Goal: Check status: Check status

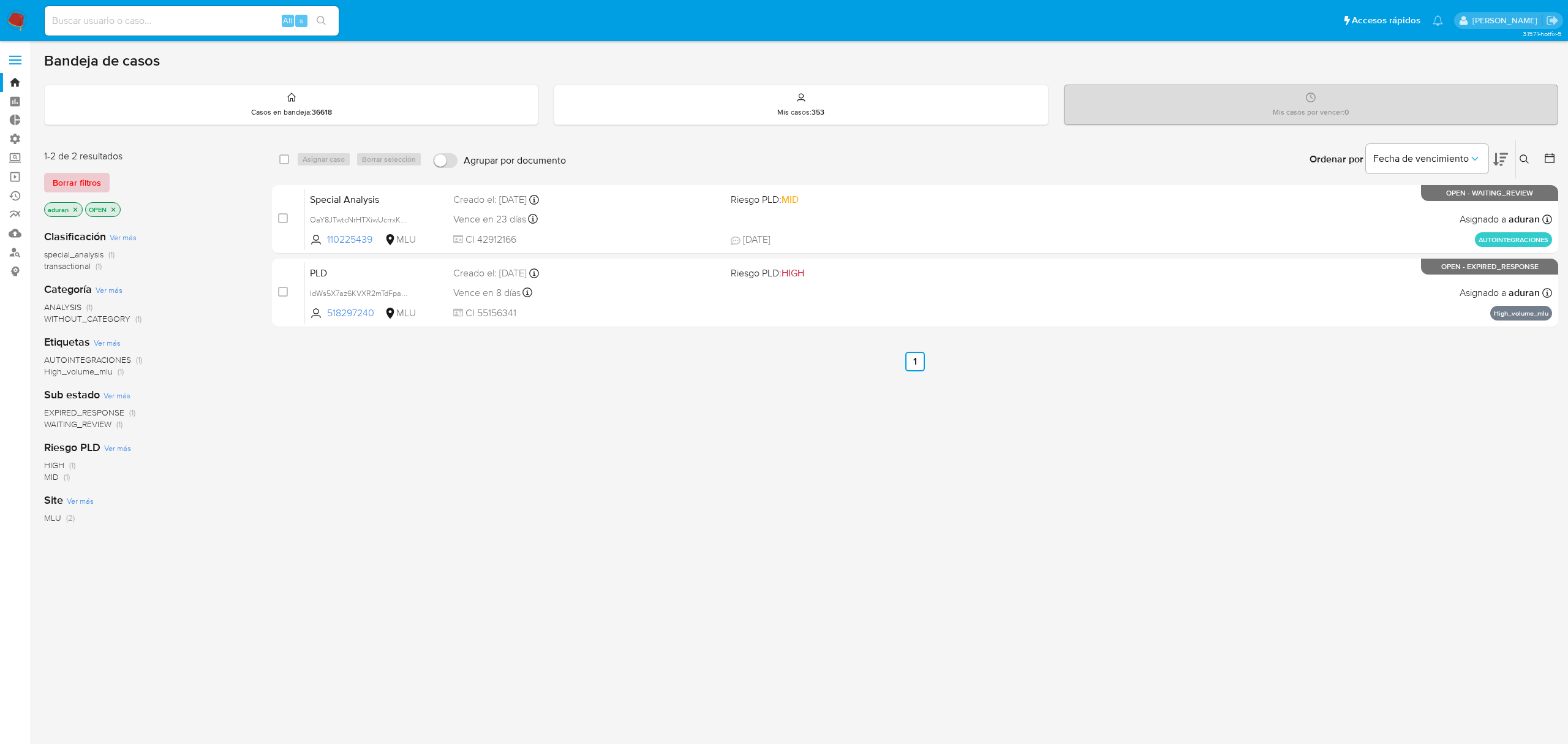
click at [61, 185] on span "Borrar filtros" at bounding box center [76, 182] width 48 height 17
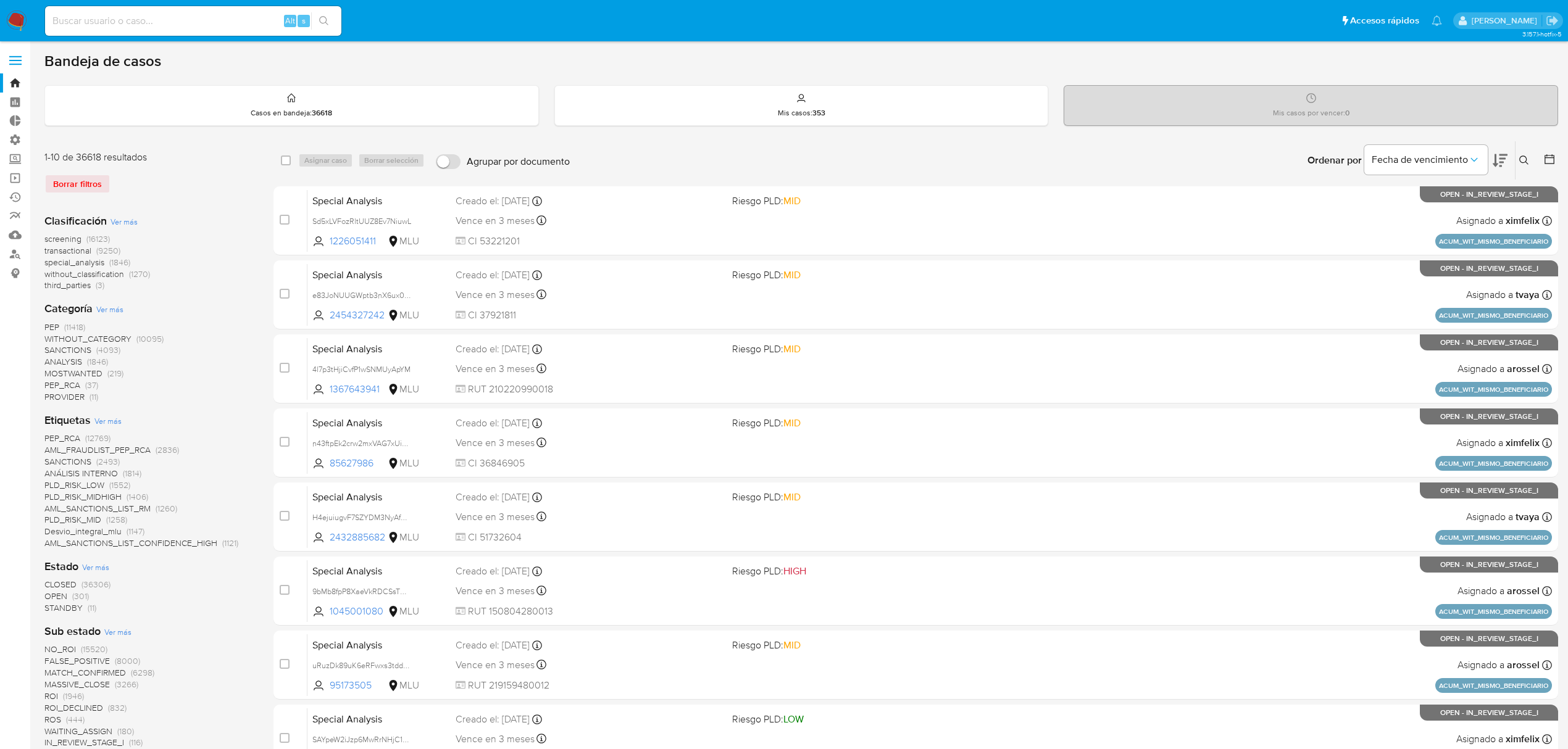
click at [198, 28] on input at bounding box center [193, 21] width 296 height 16
paste input "2576628275"
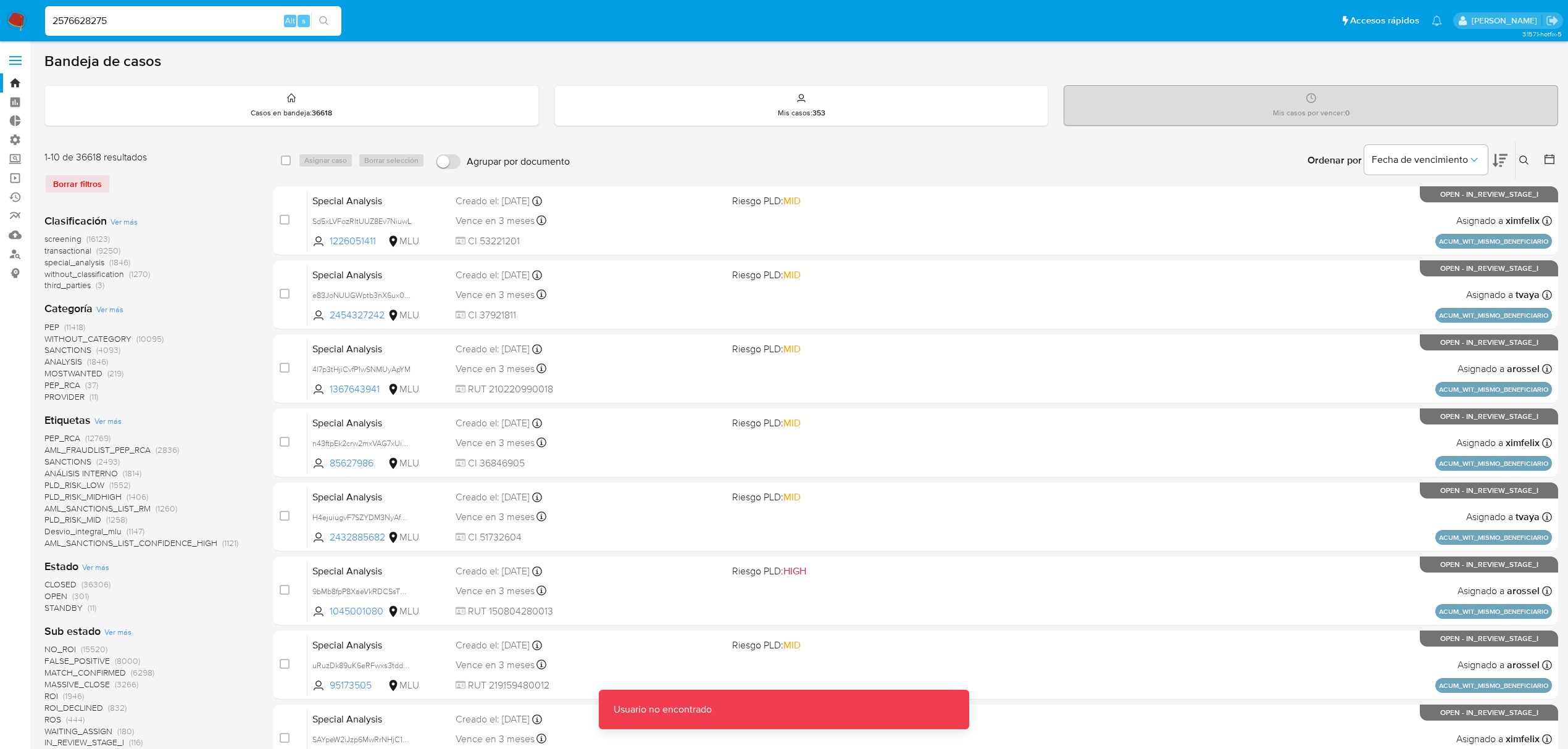
click at [171, 27] on input "2576628275" at bounding box center [193, 21] width 296 height 16
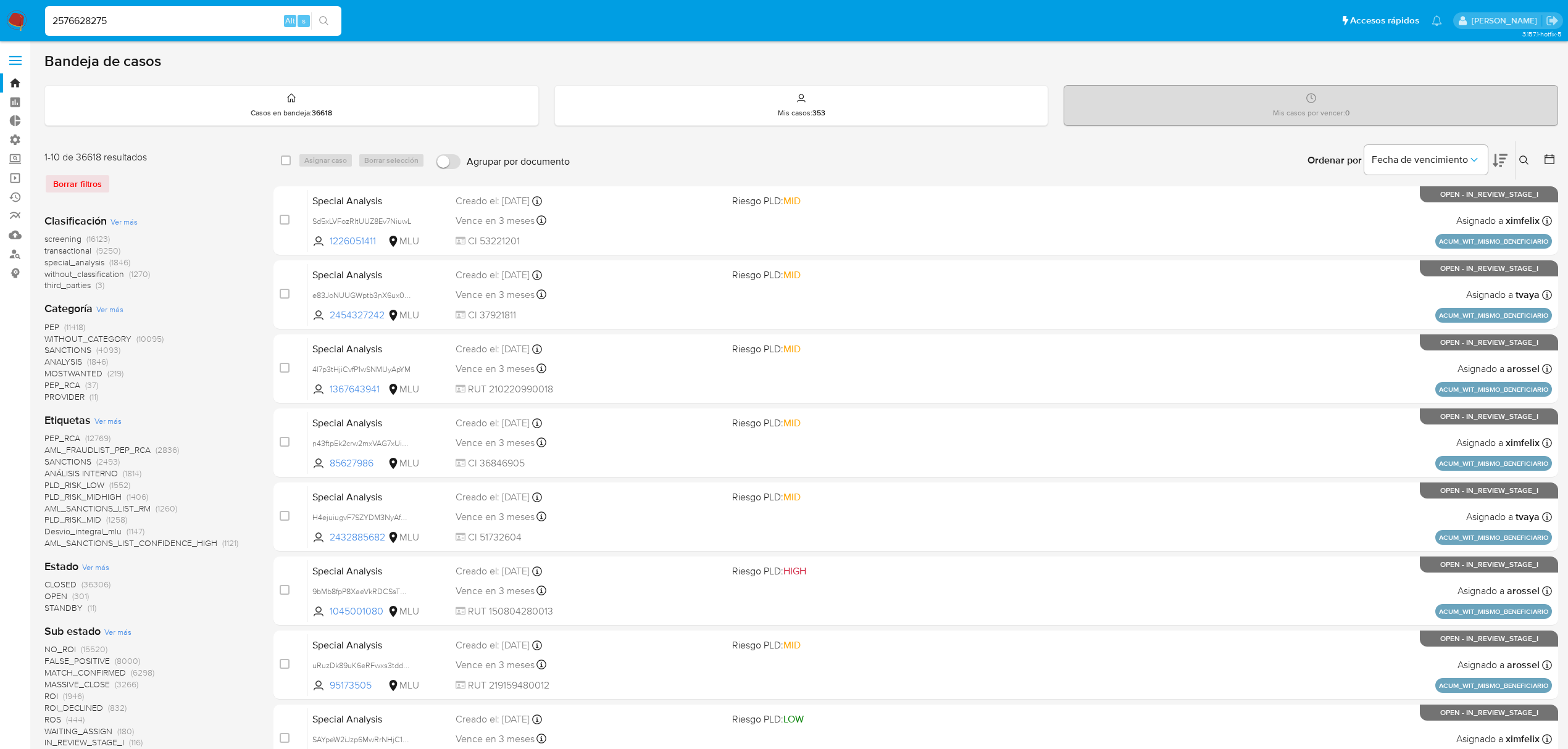
type input "2576628275"
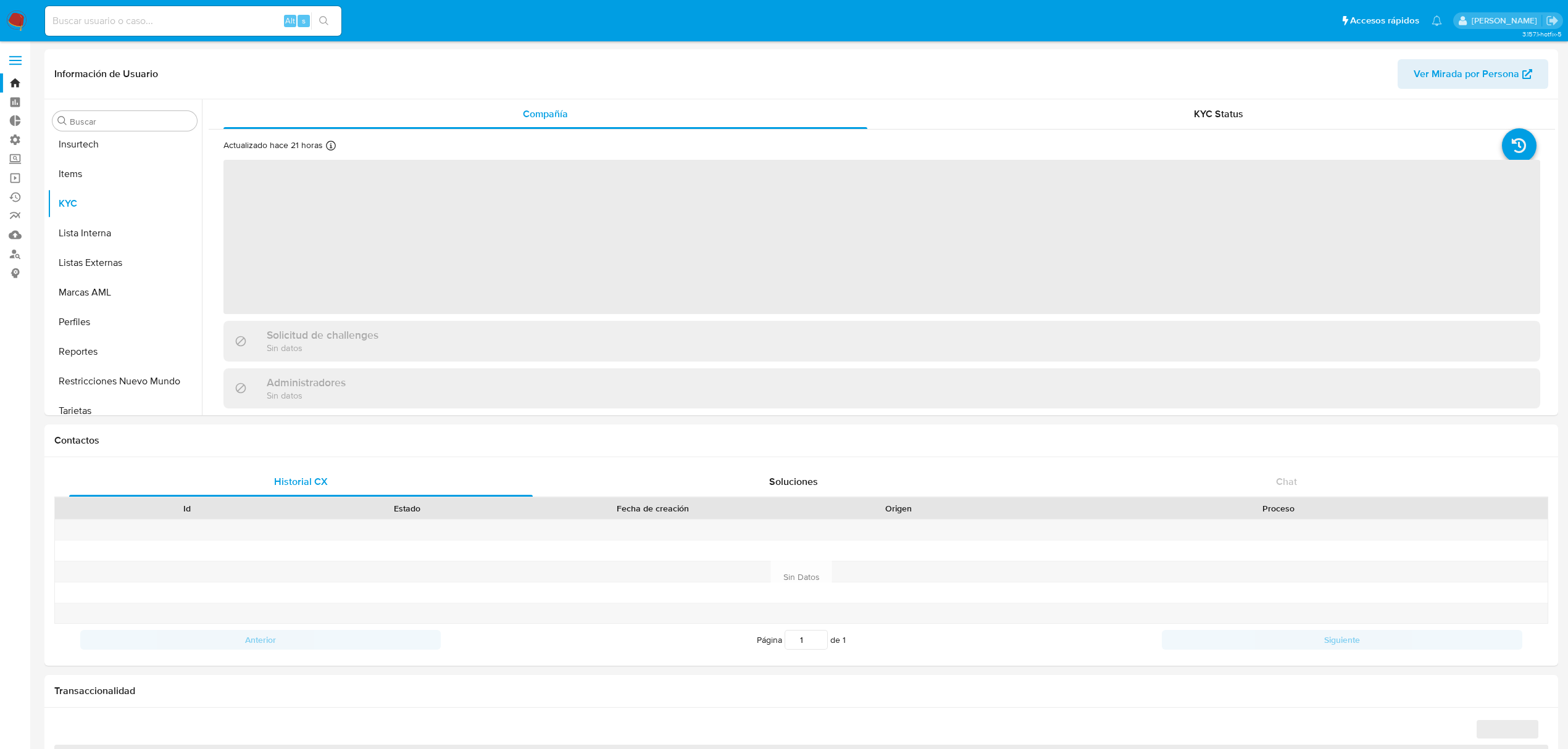
scroll to position [550, 0]
select select "10"
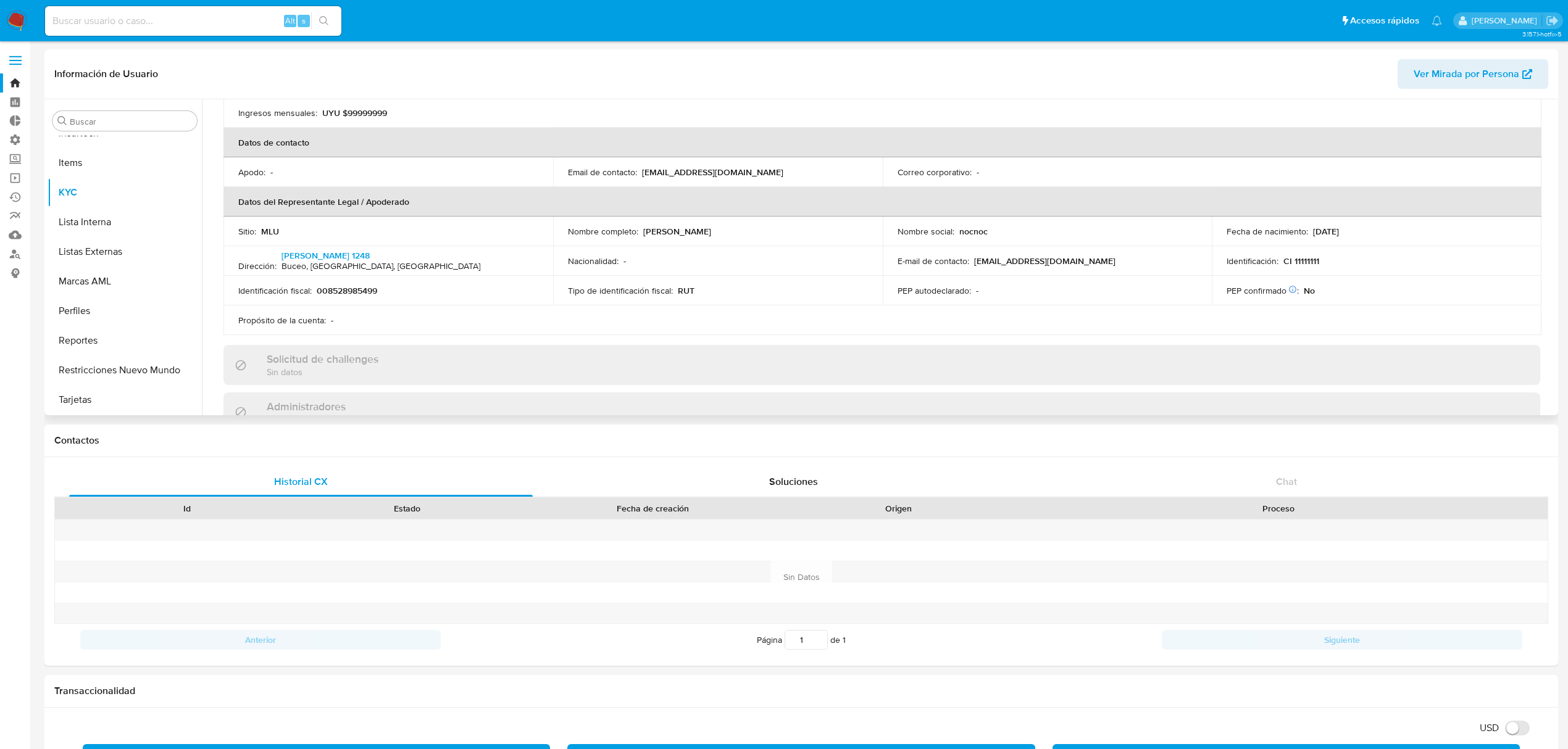
scroll to position [247, 0]
